Goal: Task Accomplishment & Management: Use online tool/utility

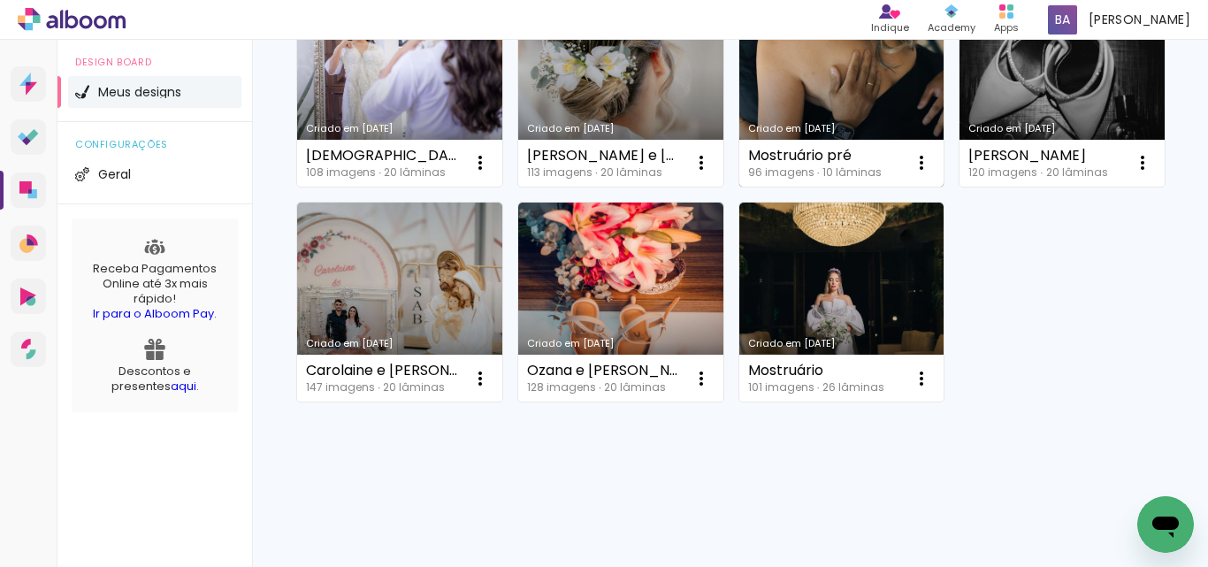
scroll to position [884, 0]
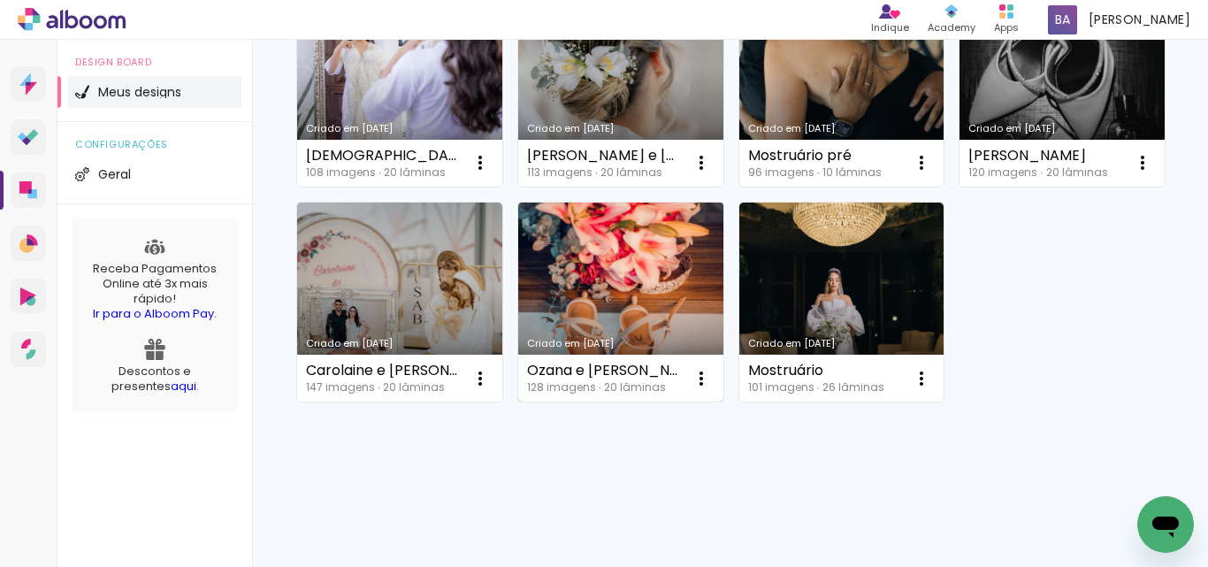
click at [575, 368] on div "Ozana e [PERSON_NAME]" at bounding box center [604, 370] width 155 height 14
click at [583, 383] on div "128 imagens ∙ 20 lâminas" at bounding box center [604, 387] width 155 height 11
click at [566, 287] on link "Criado em [DATE]" at bounding box center [620, 302] width 205 height 200
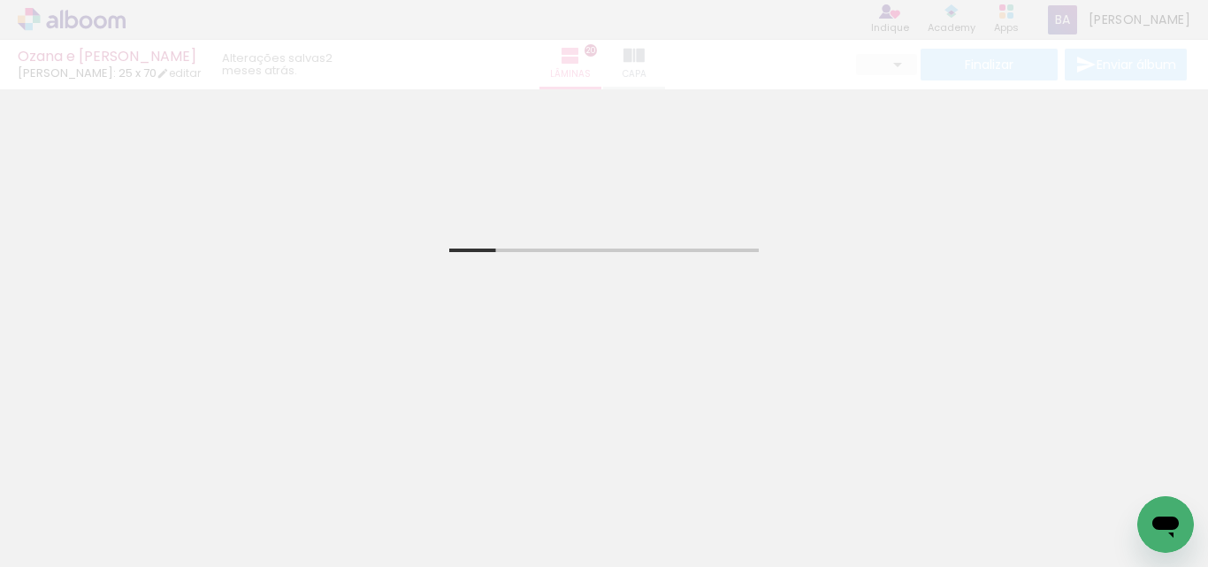
click at [94, 504] on div "Biblioteca 128 fotos Todas as fotos Não utilizadas Adicionar Fotos" at bounding box center [55, 512] width 110 height 88
click at [95, 510] on iron-icon at bounding box center [90, 514] width 14 height 14
